Goal: Task Accomplishment & Management: Use online tool/utility

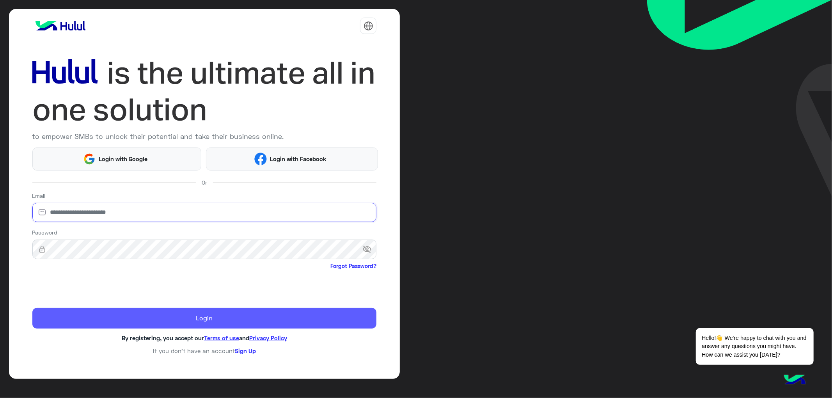
type input "**********"
click at [112, 324] on button "Login" at bounding box center [204, 318] width 344 height 20
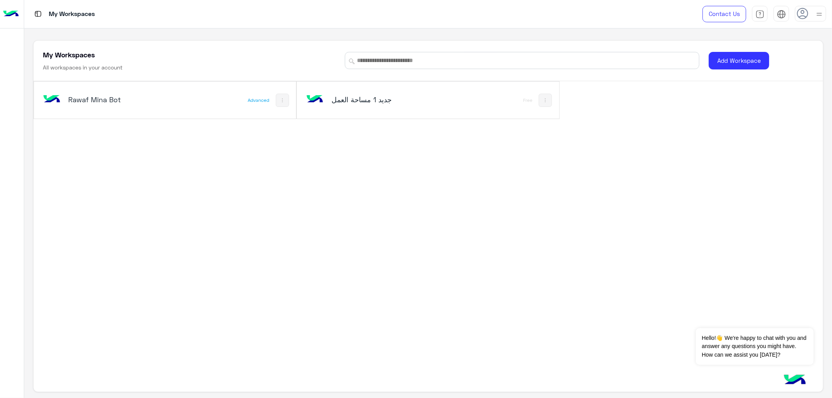
click at [170, 110] on div "Rawaf Mina Bot" at bounding box center [115, 100] width 149 height 23
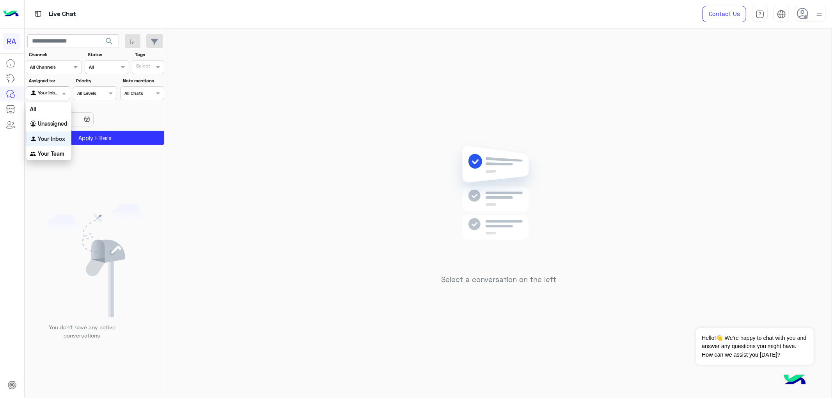
click at [59, 96] on div "Your Inbox" at bounding box center [45, 93] width 30 height 8
click at [55, 122] on b "Unassigned" at bounding box center [53, 123] width 30 height 7
click at [55, 137] on button "Apply Filters" at bounding box center [95, 138] width 138 height 14
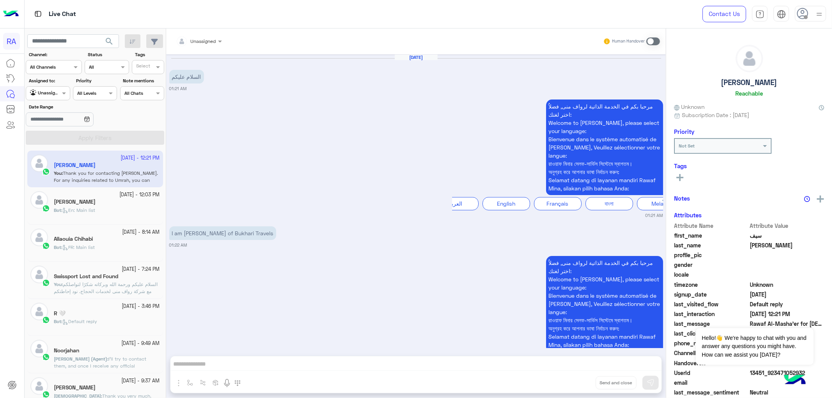
scroll to position [760, 0]
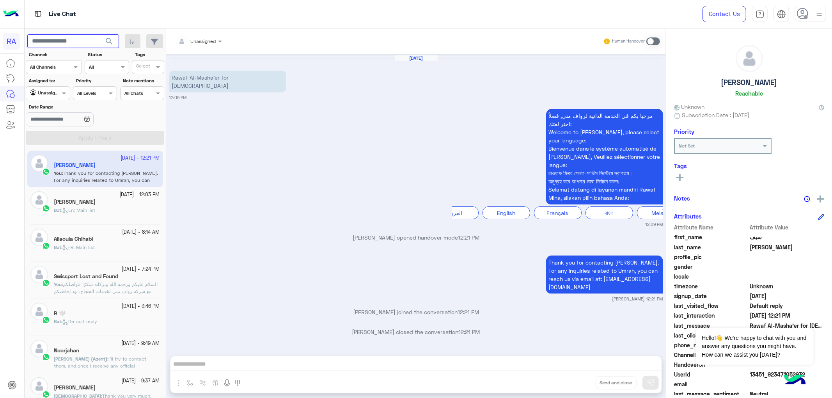
click at [59, 42] on input "text" at bounding box center [73, 41] width 92 height 14
type input "*********"
click at [100, 34] on button "search" at bounding box center [109, 42] width 19 height 17
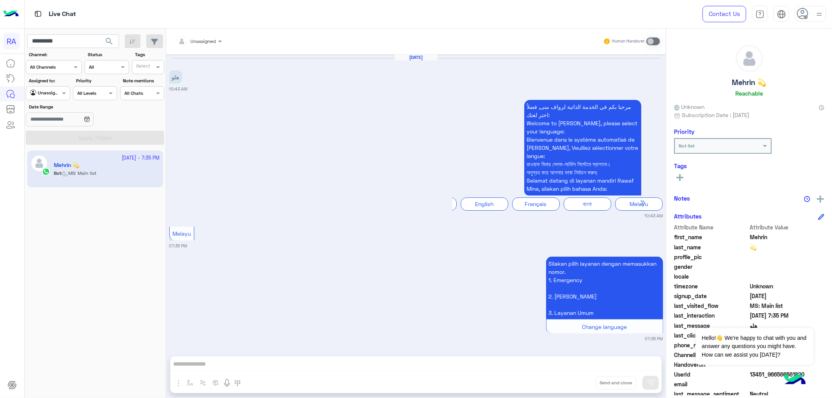
scroll to position [0, 23]
